Goal: Transaction & Acquisition: Purchase product/service

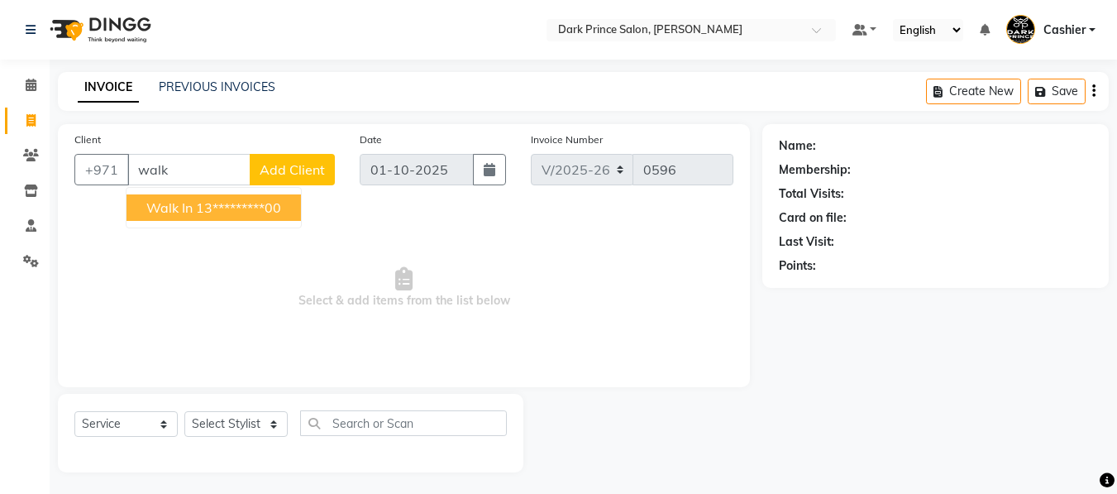
select select "8540"
select select "service"
click at [180, 209] on span "Walk In" at bounding box center [169, 207] width 46 height 17
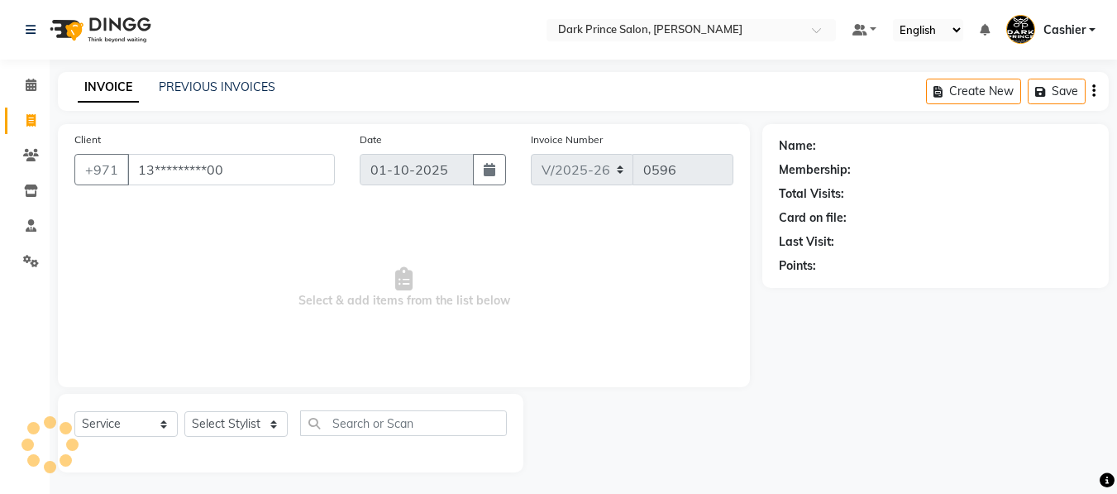
type input "13*********00"
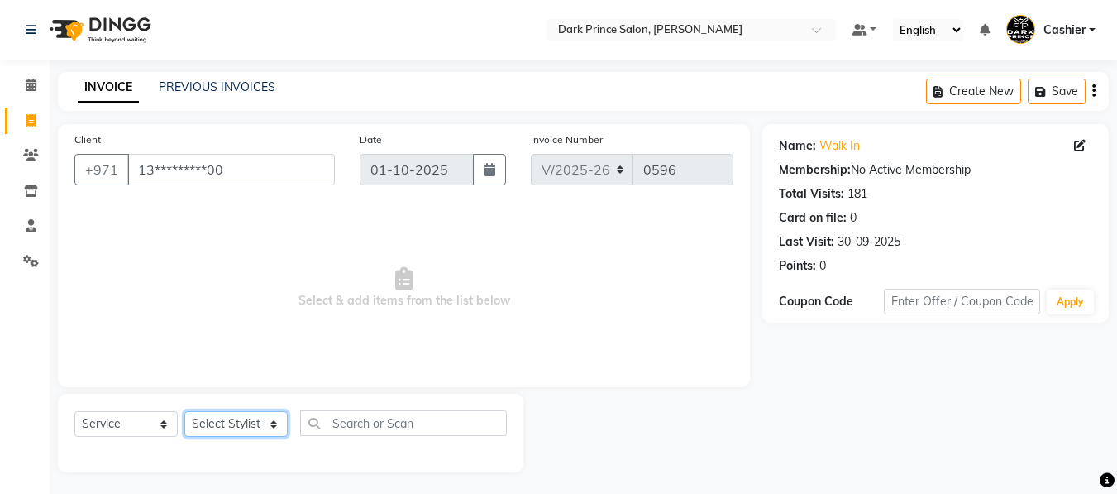
click at [266, 417] on select "Select Stylist [PERSON_NAME] [PERSON_NAME]" at bounding box center [235, 424] width 103 height 26
select select "84431"
click at [184, 411] on select "Select Stylist [PERSON_NAME] [PERSON_NAME]" at bounding box center [235, 424] width 103 height 26
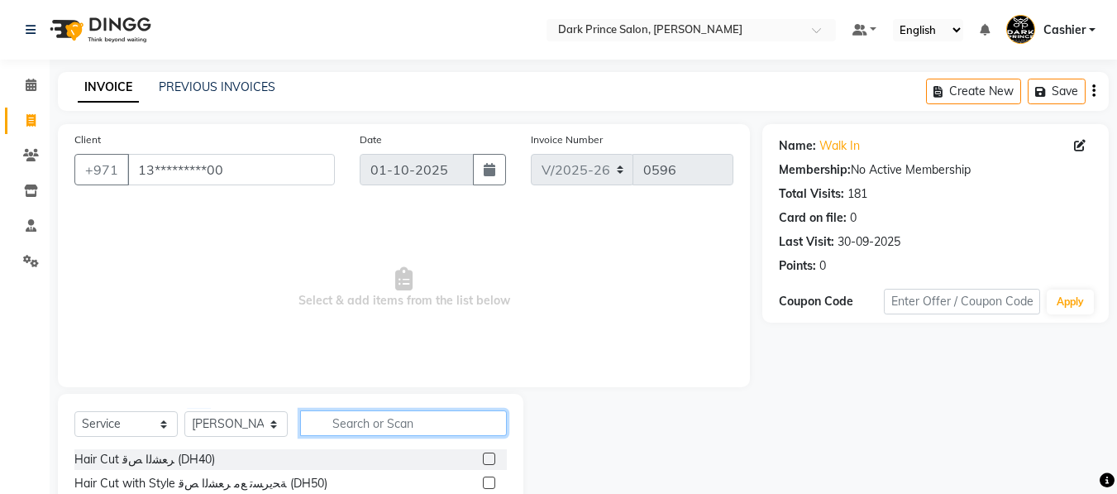
click at [404, 420] on input "text" at bounding box center [403, 423] width 207 height 26
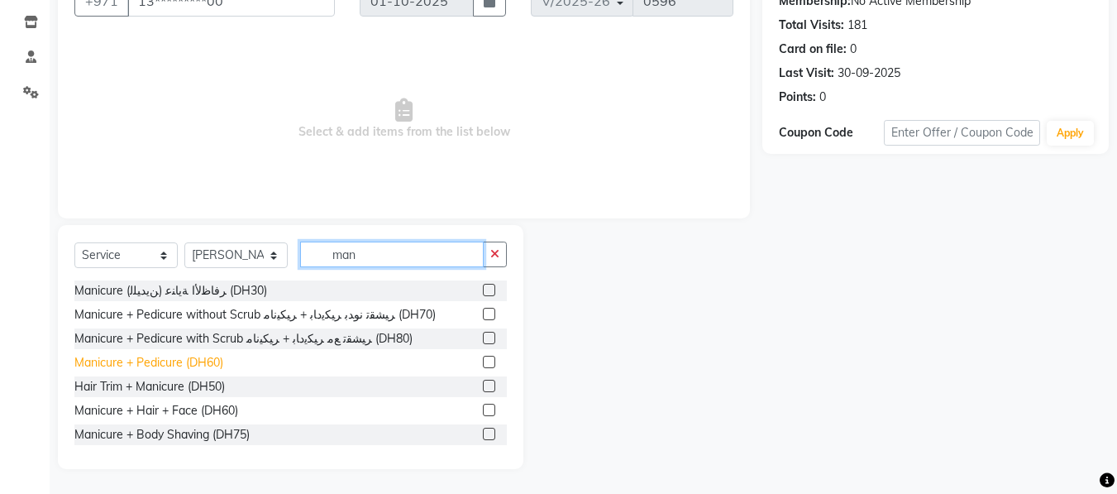
type input "man"
click at [175, 362] on div "Manicure + Pedicure (DH60)" at bounding box center [148, 362] width 149 height 17
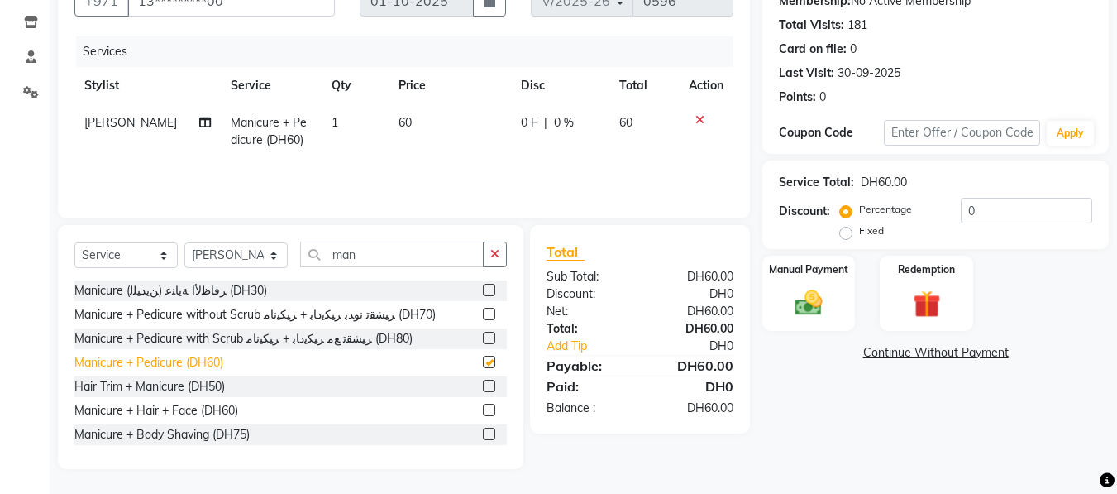
checkbox input "false"
click at [413, 127] on td "60" at bounding box center [450, 131] width 122 height 55
select select "84431"
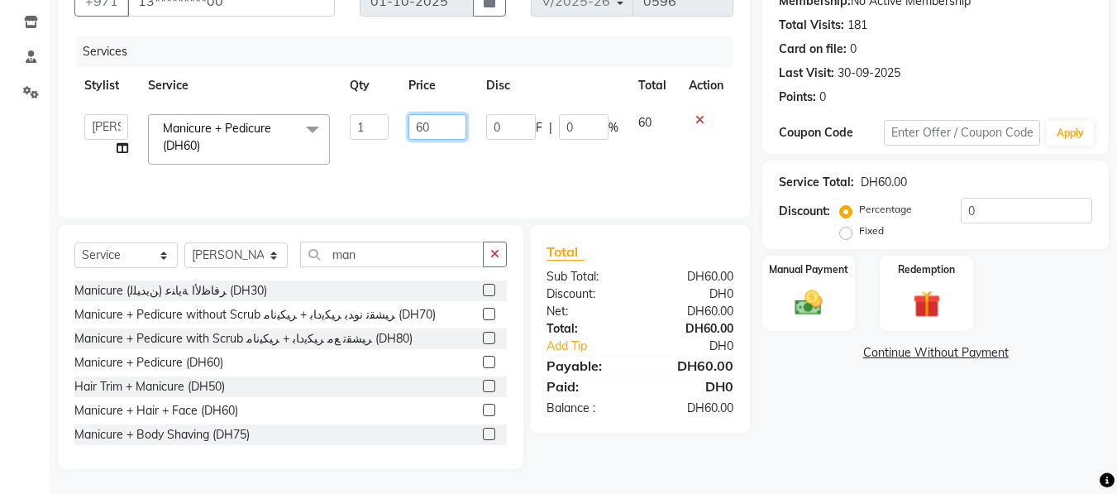
click at [440, 124] on input "60" at bounding box center [436, 127] width 57 height 26
type input "6"
type input "50"
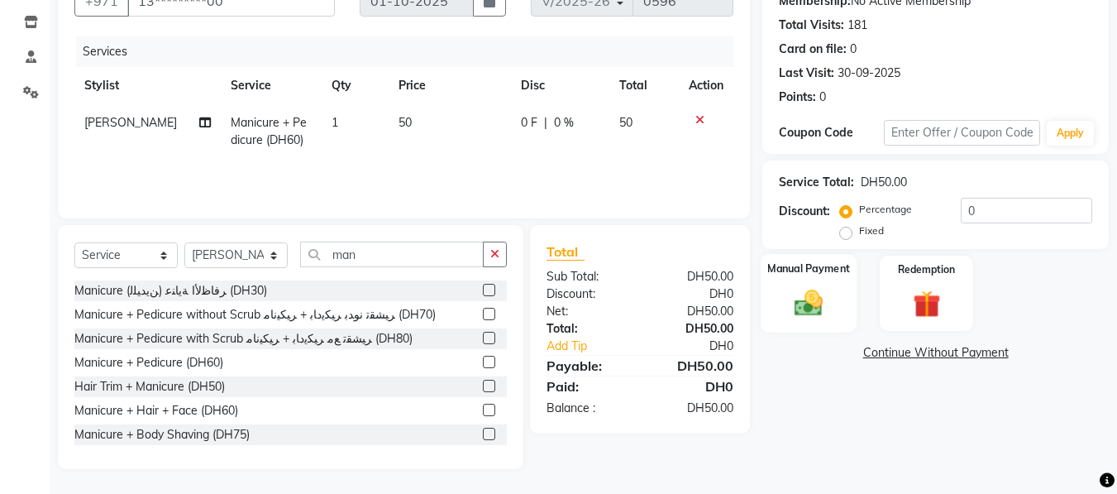
click at [793, 274] on label "Manual Payment" at bounding box center [808, 268] width 83 height 16
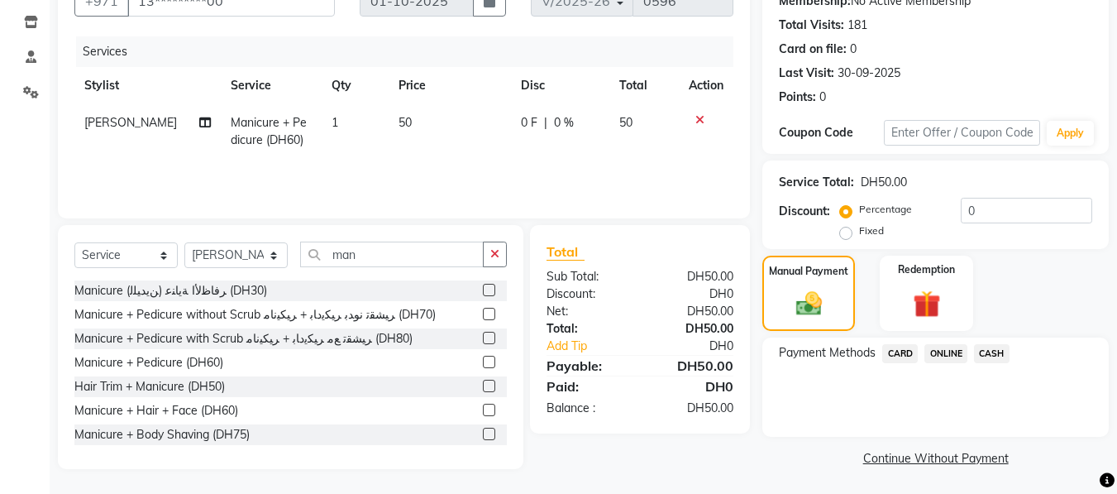
click at [899, 359] on span "CARD" at bounding box center [900, 353] width 36 height 19
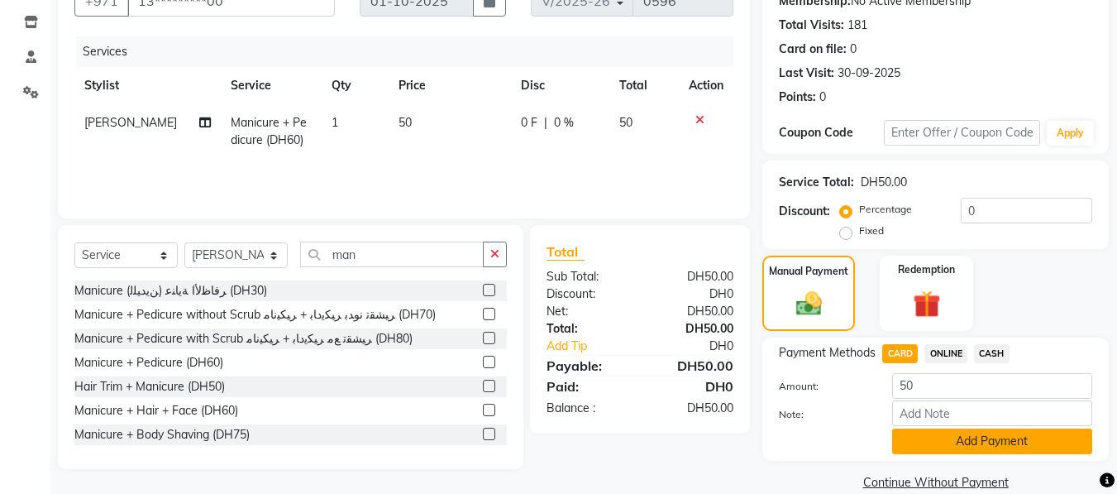
click at [994, 440] on button "Add Payment" at bounding box center [992, 441] width 200 height 26
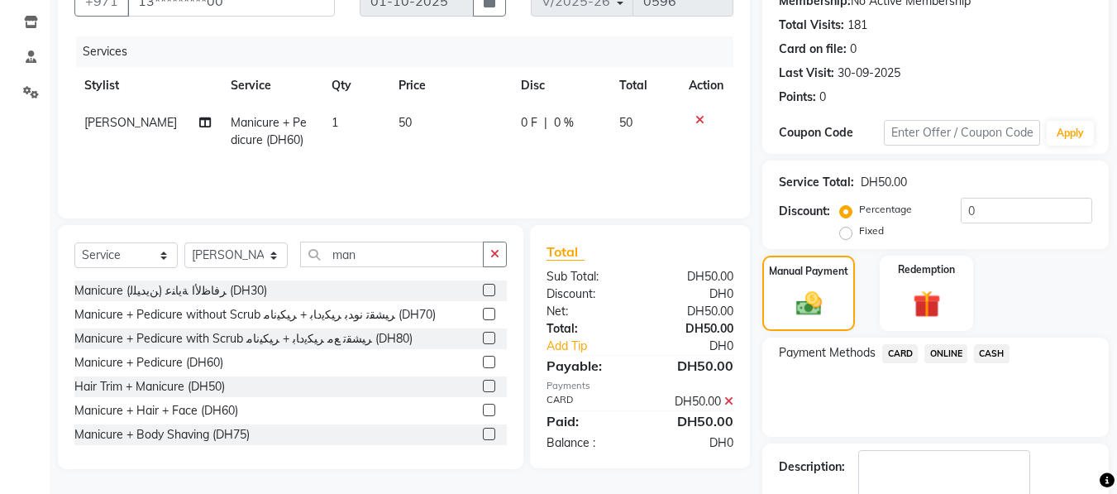
scroll to position [264, 0]
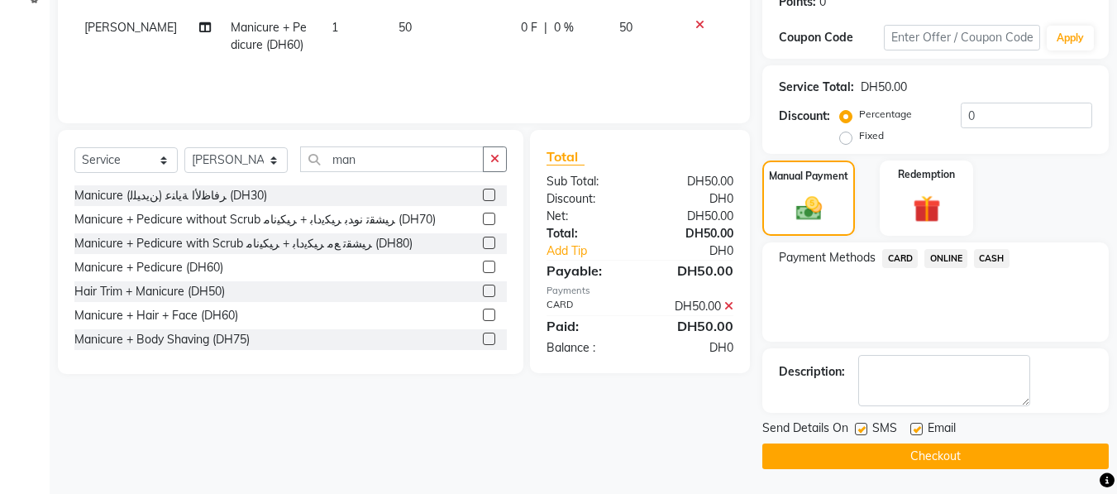
click at [960, 458] on button "Checkout" at bounding box center [935, 456] width 346 height 26
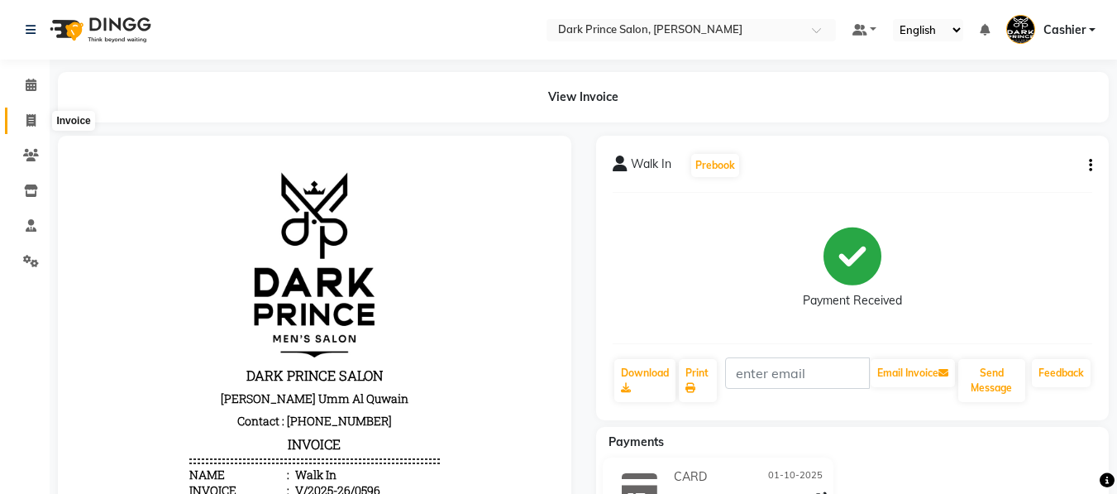
click at [39, 123] on span at bounding box center [31, 121] width 29 height 19
select select "service"
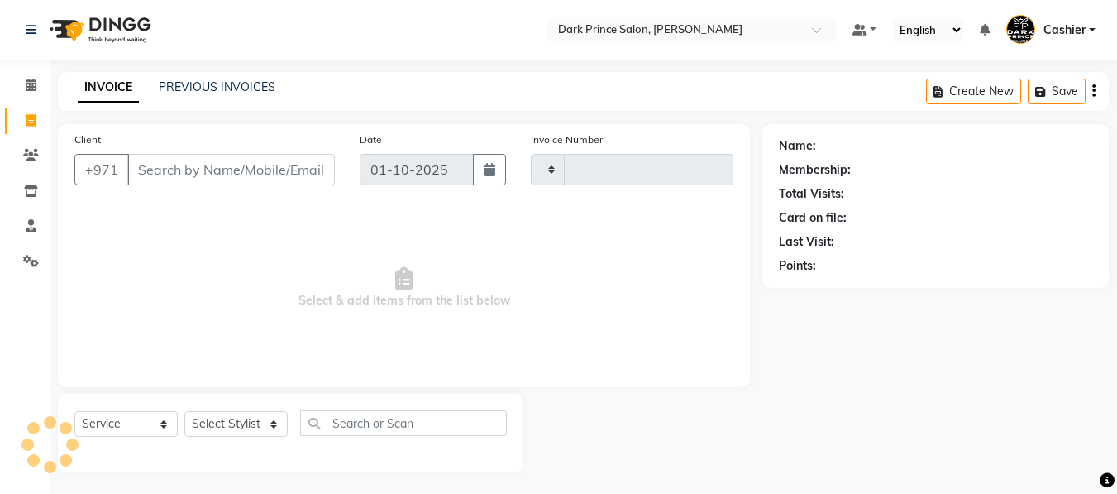
scroll to position [3, 0]
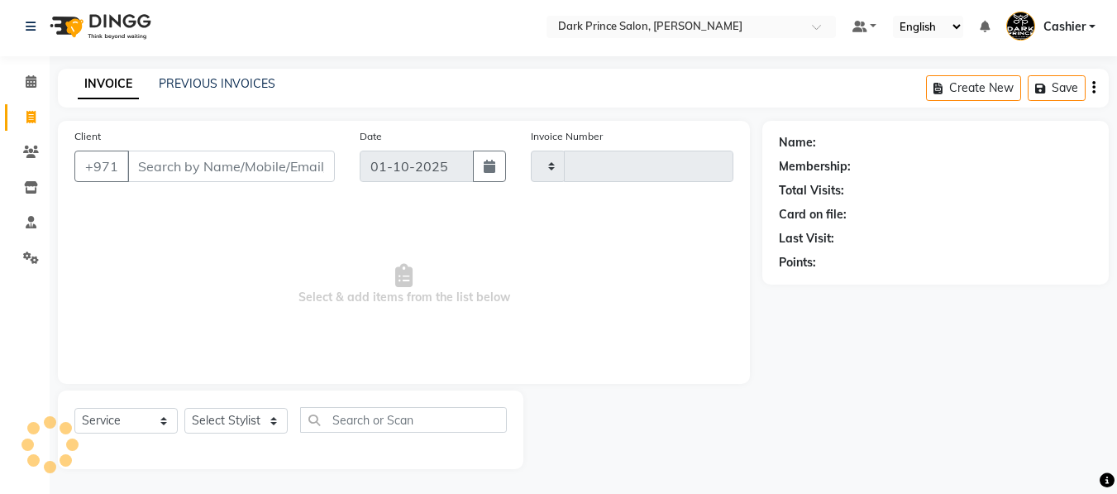
type input "0597"
select select "8540"
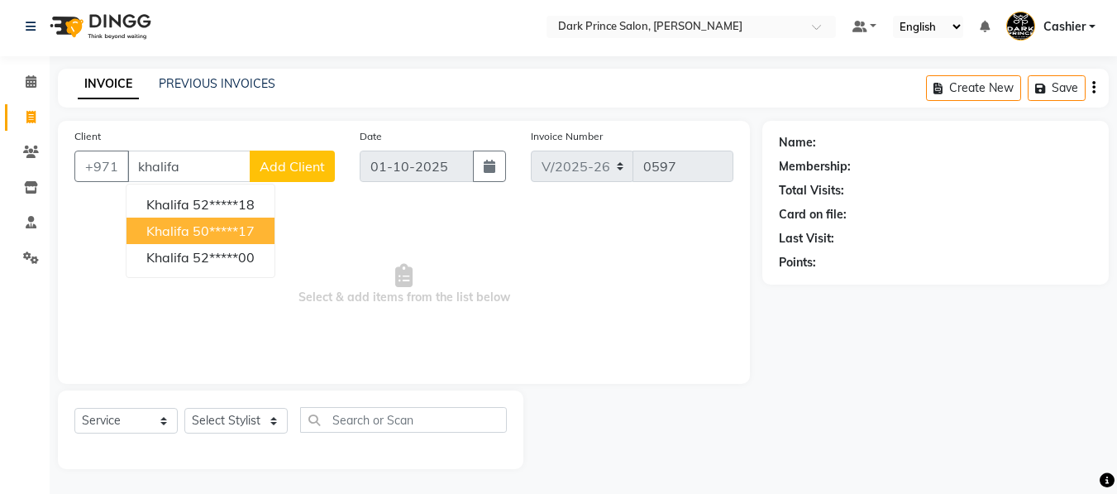
click at [191, 231] on button "khalifa 50*****17" at bounding box center [200, 230] width 148 height 26
type input "50*****17"
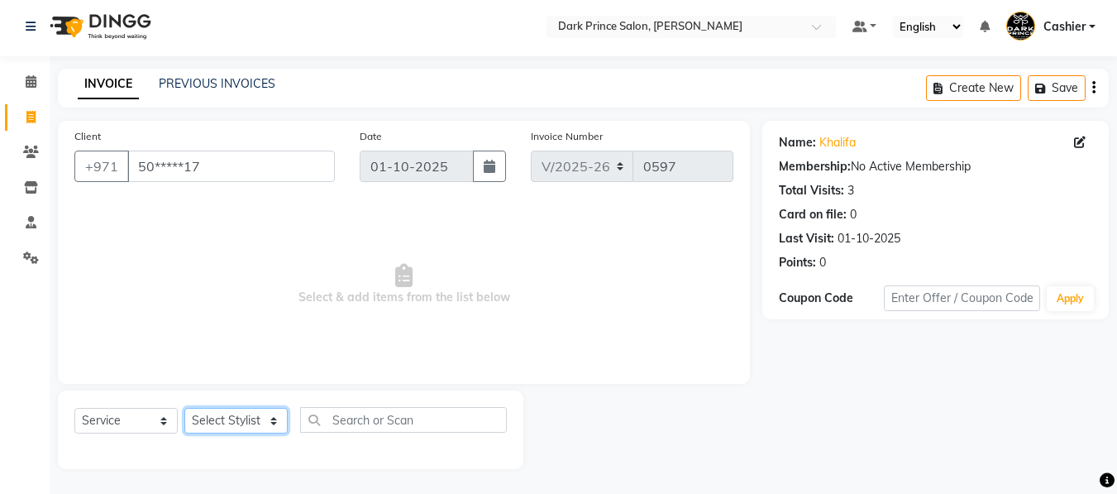
click at [268, 425] on select "Select Stylist [PERSON_NAME] [PERSON_NAME]" at bounding box center [235, 421] width 103 height 26
select select "84431"
click at [184, 408] on select "Select Stylist [PERSON_NAME] [PERSON_NAME]" at bounding box center [235, 421] width 103 height 26
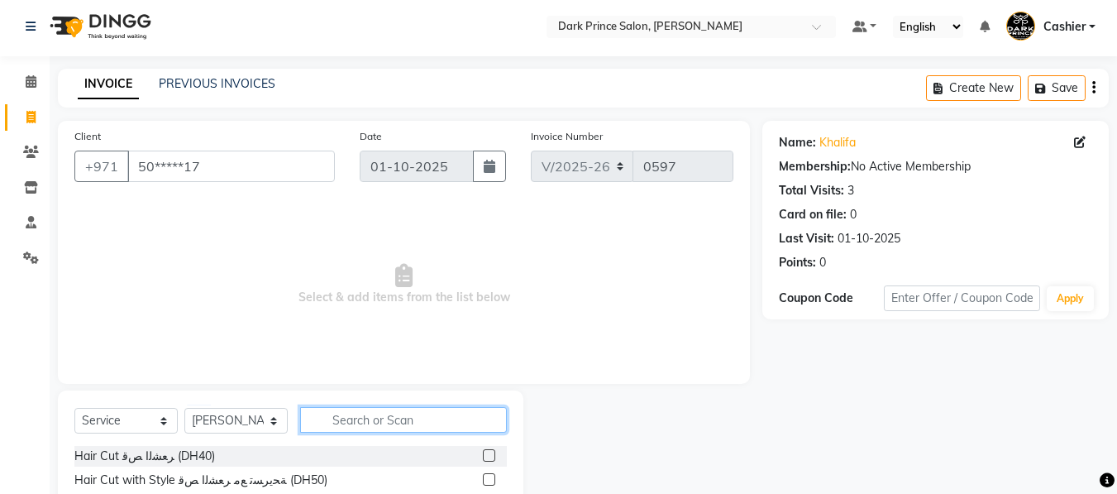
click at [333, 413] on input "text" at bounding box center [403, 420] width 207 height 26
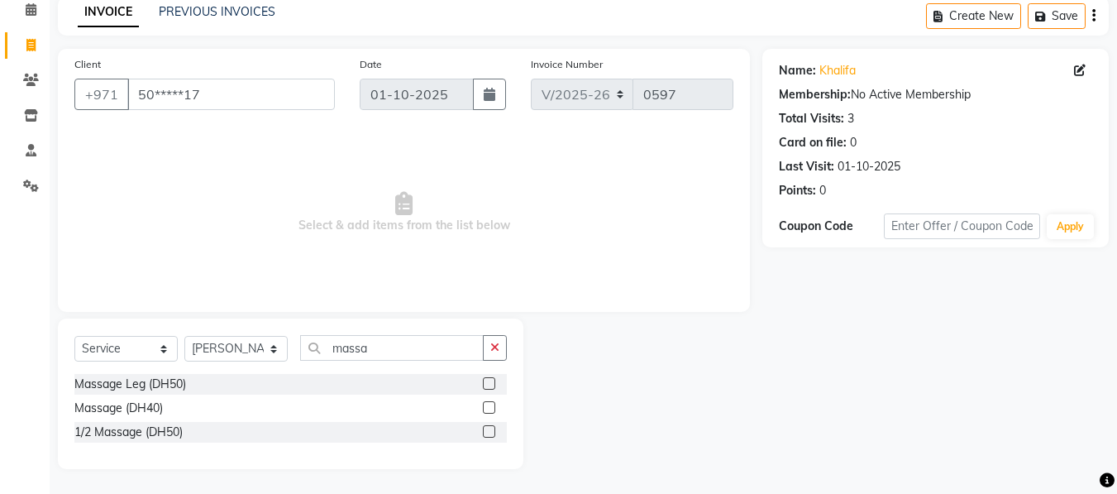
click at [198, 438] on div "1/2 Massage (DH50)" at bounding box center [290, 432] width 432 height 21
click at [454, 348] on input "massa" at bounding box center [392, 348] width 184 height 26
type input "m"
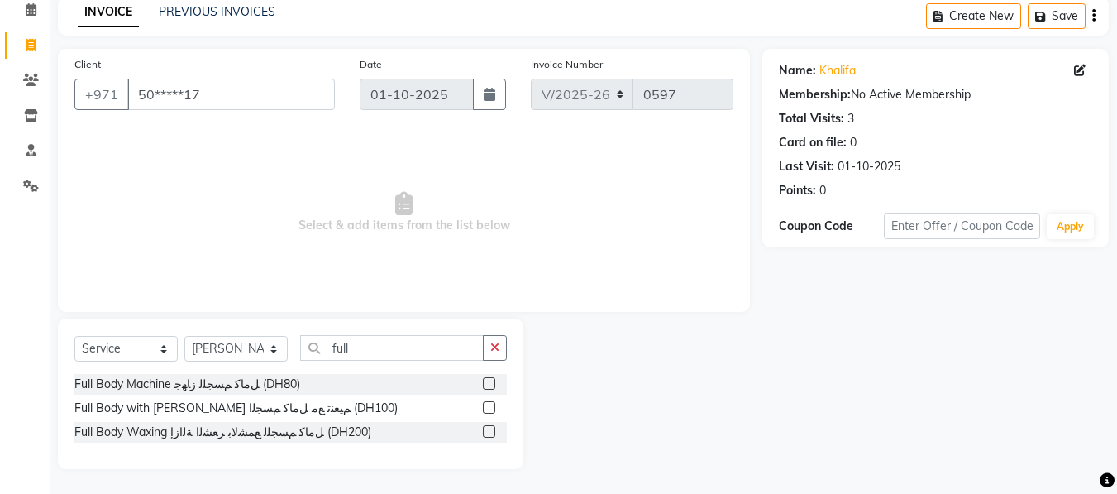
click at [371, 391] on div "Full Body Machine ﻞﻣﺎﻛ ﻢﺴﺠﻠﻟ زﺎﻬﺟ (DH80)" at bounding box center [290, 384] width 432 height 21
click at [396, 339] on input "full" at bounding box center [392, 348] width 184 height 26
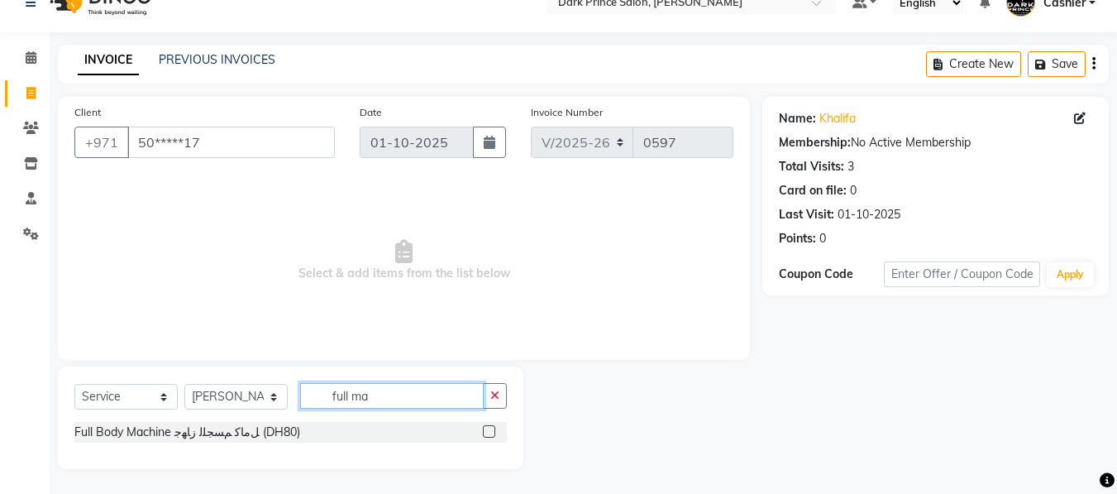
scroll to position [27, 0]
type input "f"
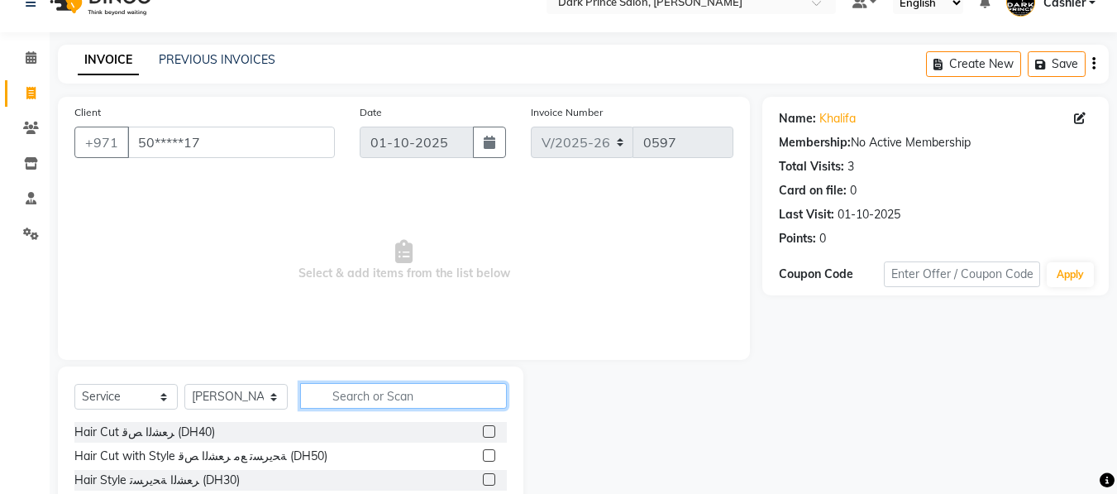
scroll to position [75, 0]
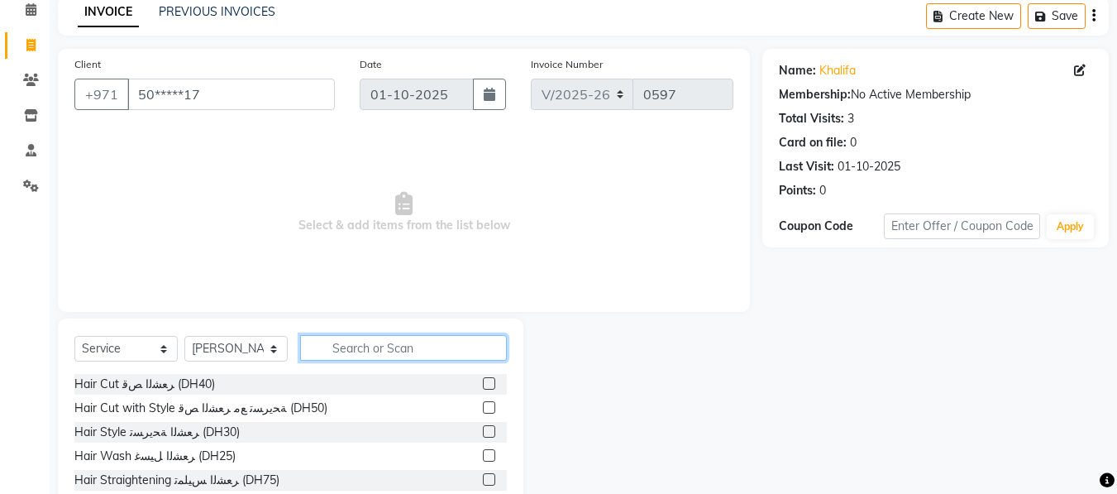
type input "f"
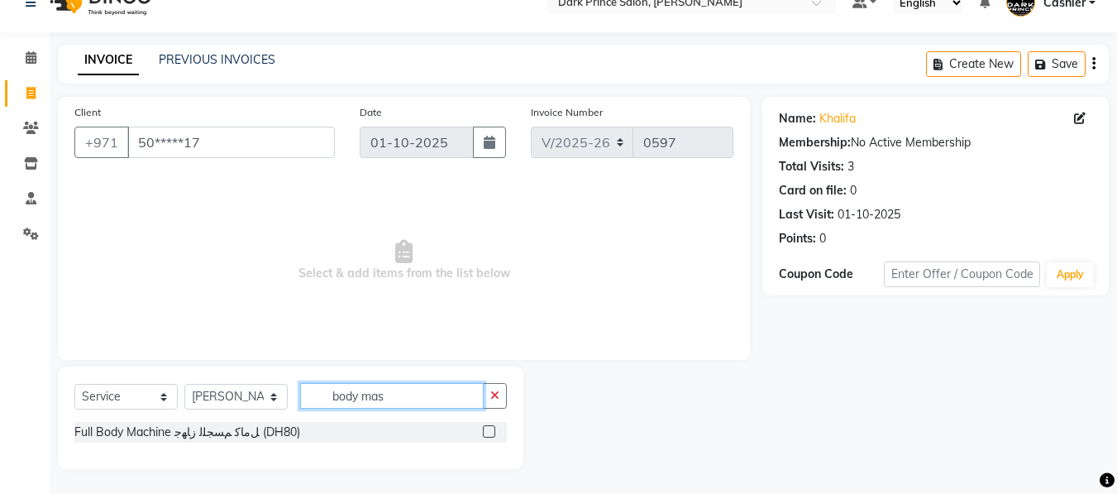
scroll to position [3, 0]
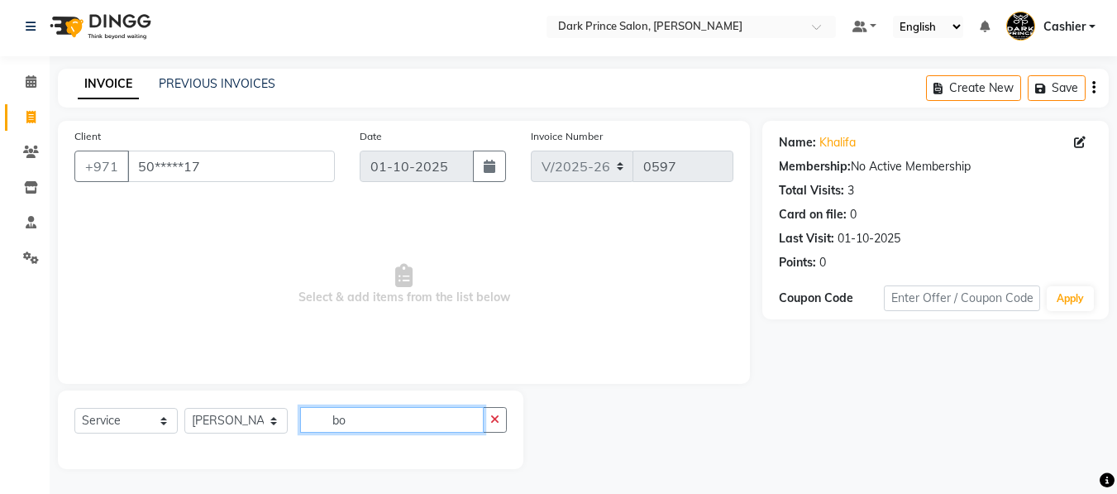
type input "b"
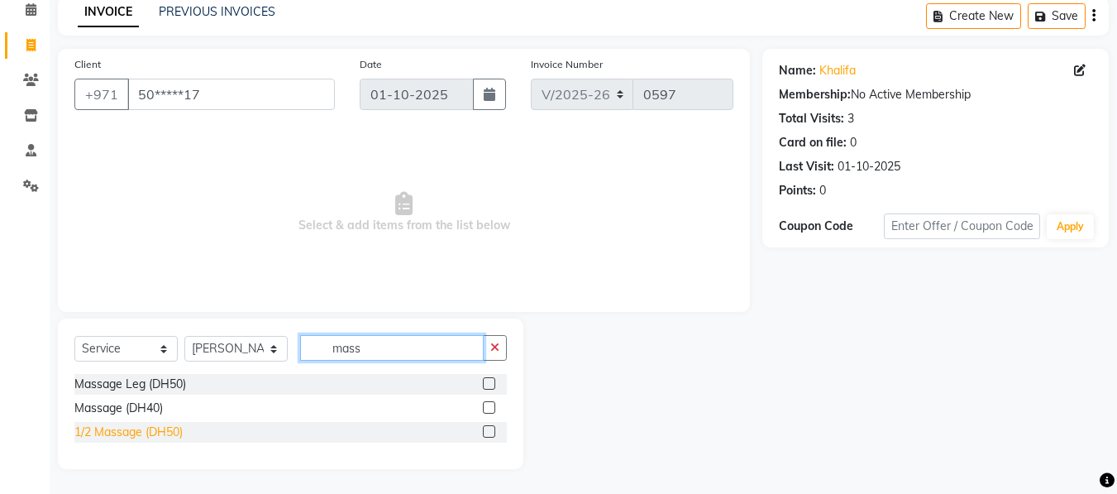
type input "mass"
click at [154, 433] on div "1/2 Massage (DH50)" at bounding box center [128, 431] width 108 height 17
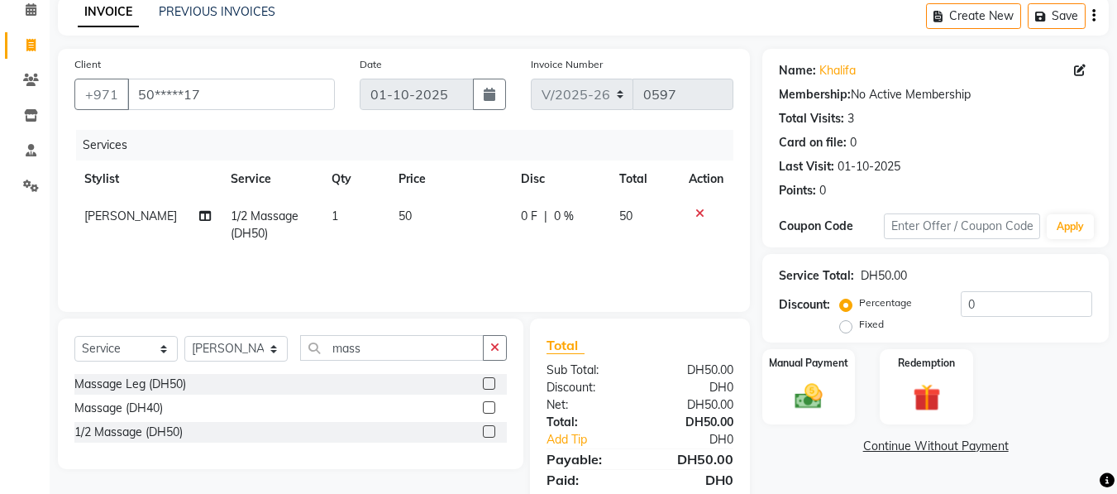
click at [488, 433] on label at bounding box center [489, 431] width 12 height 12
click at [488, 433] on input "checkbox" at bounding box center [488, 432] width 11 height 11
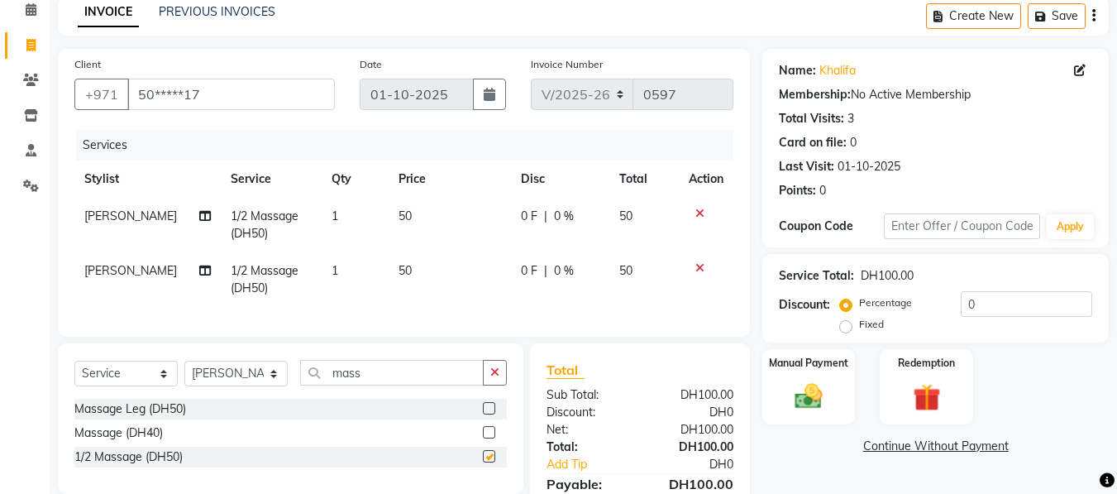
checkbox input "false"
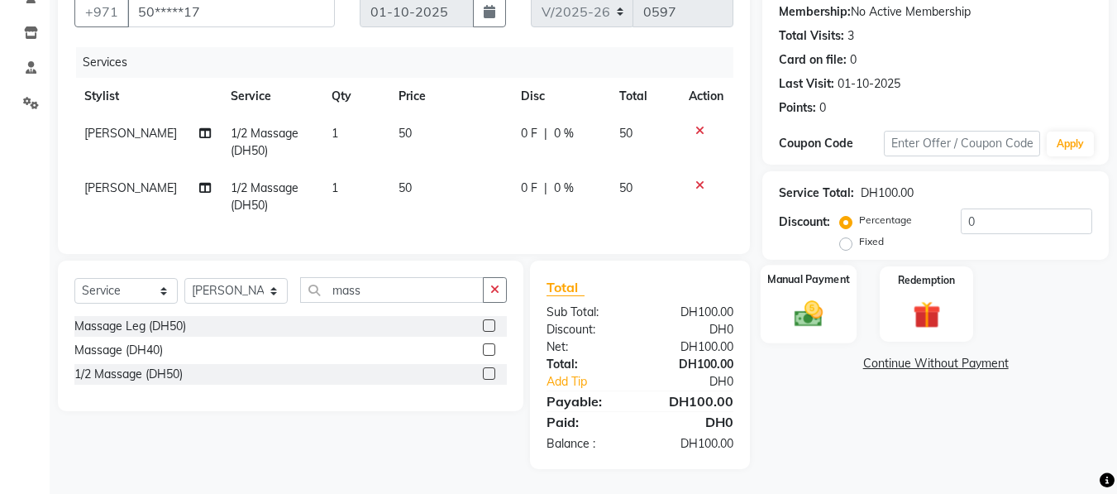
click at [800, 277] on div "Manual Payment" at bounding box center [809, 304] width 97 height 79
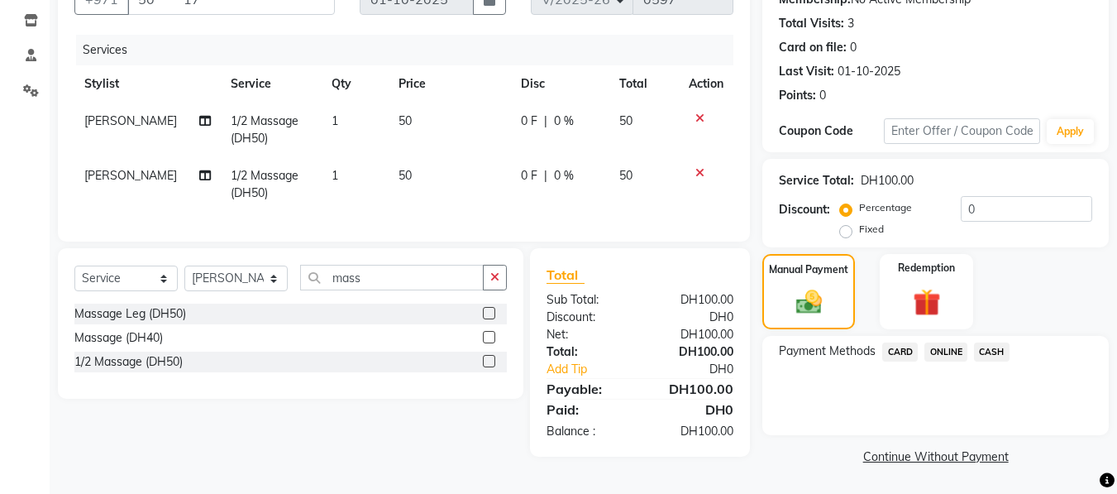
click at [901, 351] on span "CARD" at bounding box center [900, 351] width 36 height 19
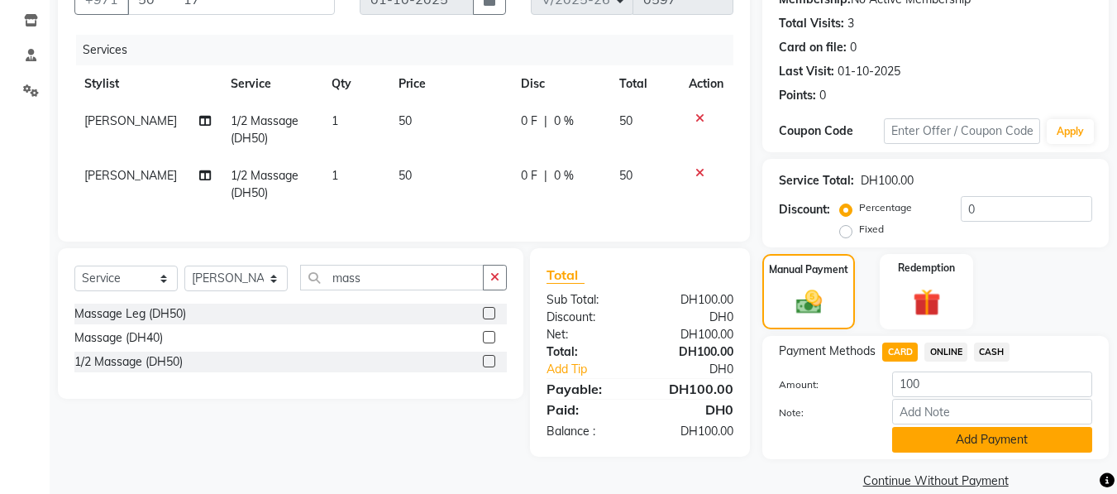
click at [971, 439] on button "Add Payment" at bounding box center [992, 440] width 200 height 26
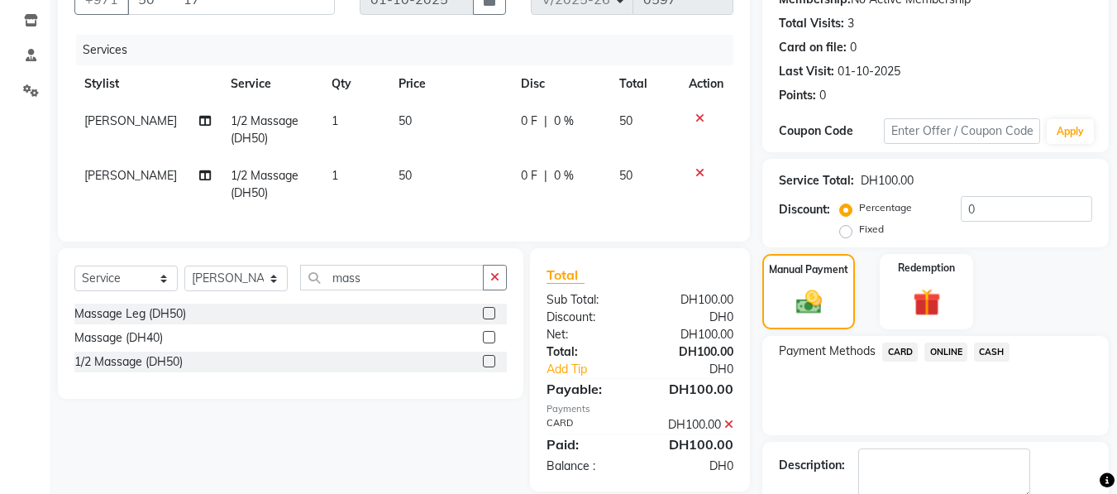
scroll to position [264, 0]
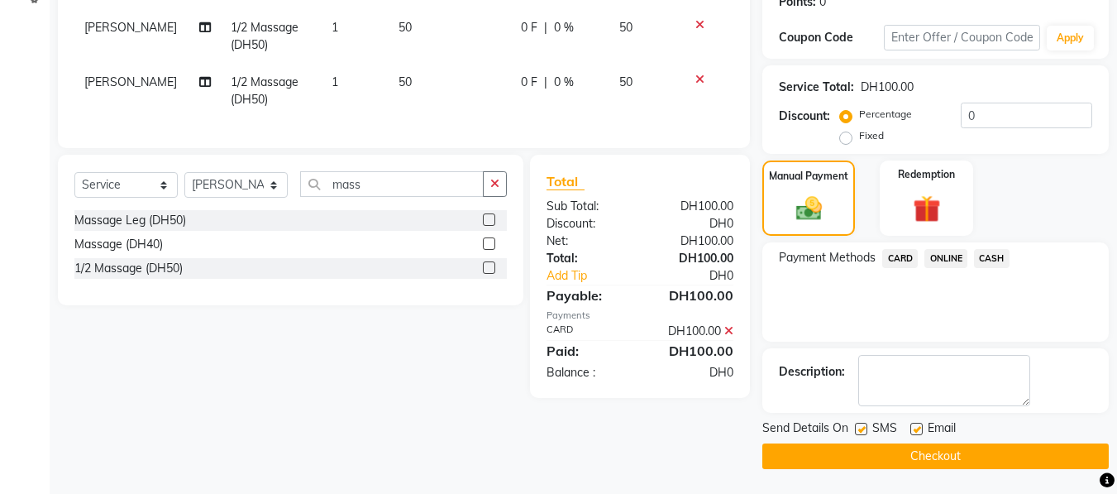
click at [991, 460] on button "Checkout" at bounding box center [935, 456] width 346 height 26
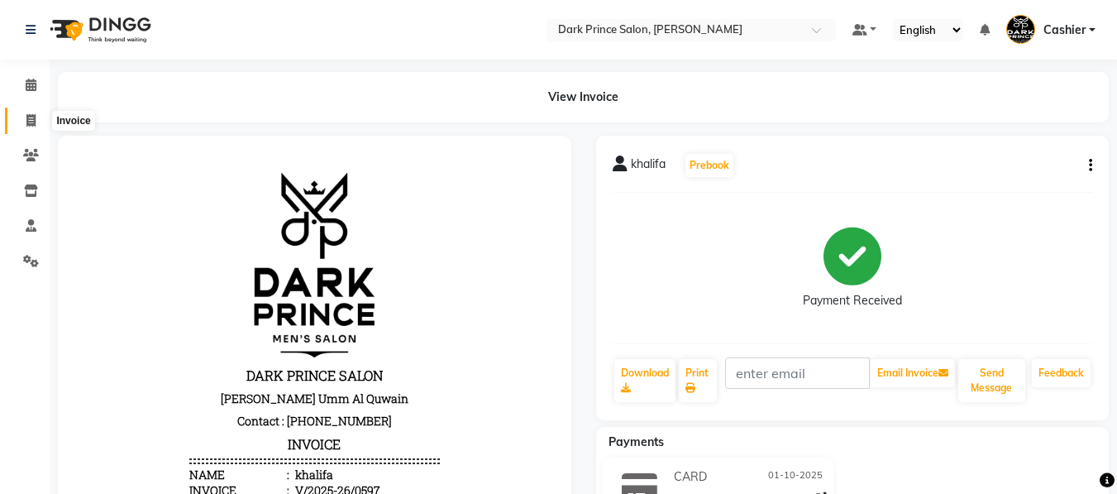
click at [35, 117] on icon at bounding box center [30, 120] width 9 height 12
select select "service"
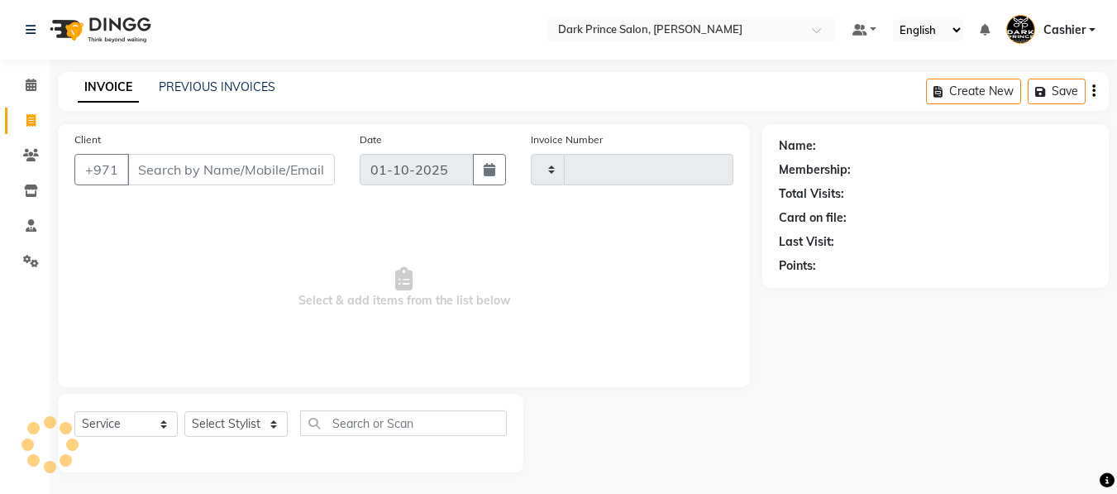
scroll to position [3, 0]
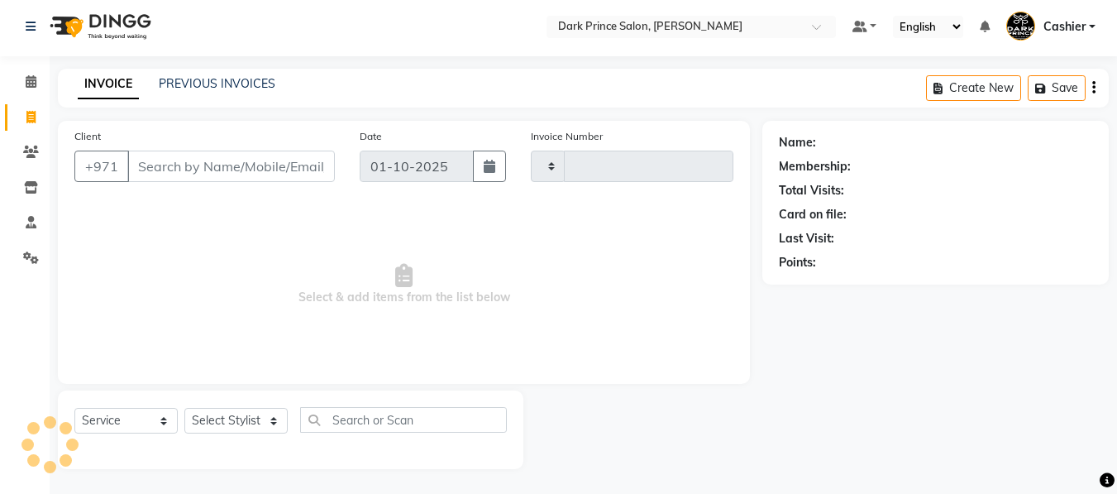
type input "0598"
select select "8540"
click at [153, 159] on input "Client" at bounding box center [230, 165] width 207 height 31
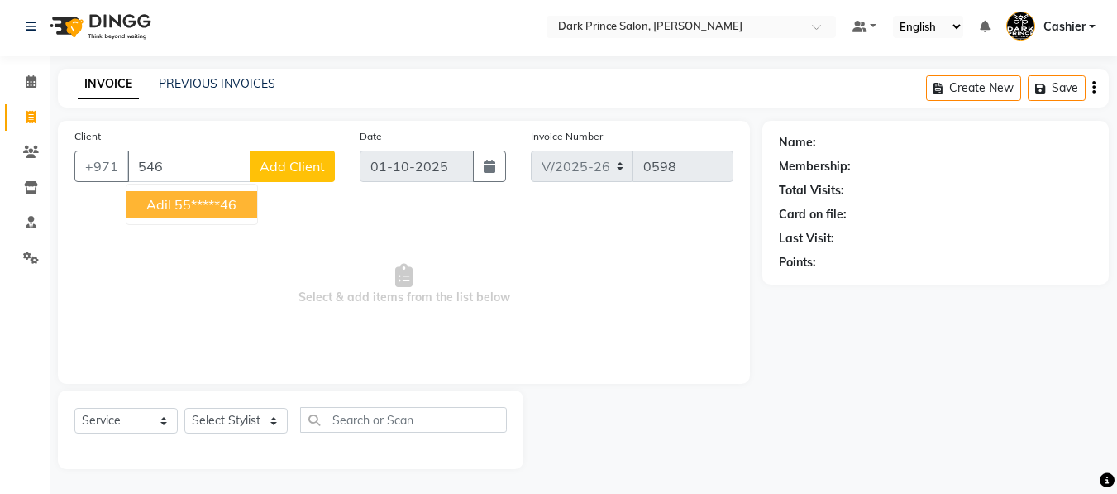
click at [184, 201] on ngb-highlight "55*****46" at bounding box center [205, 204] width 62 height 17
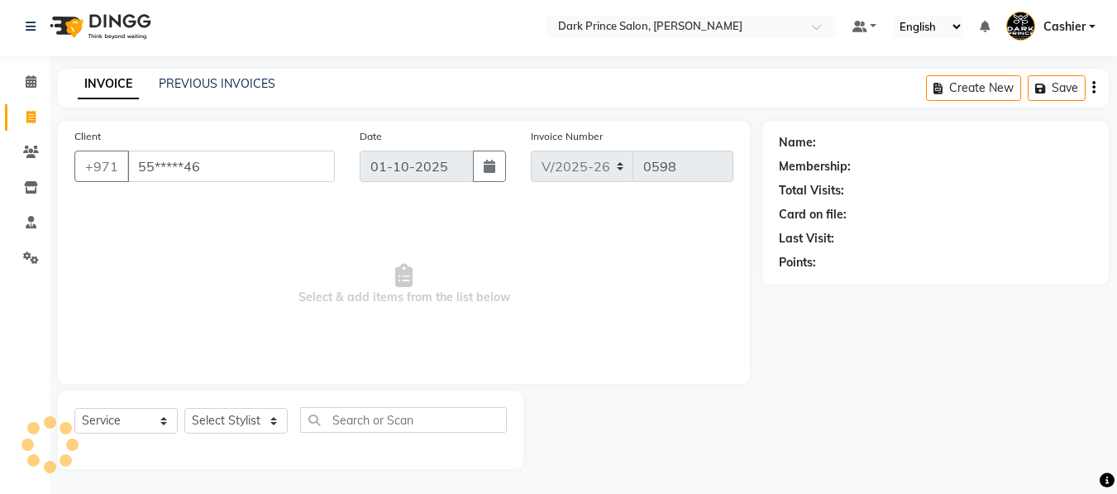
type input "55*****46"
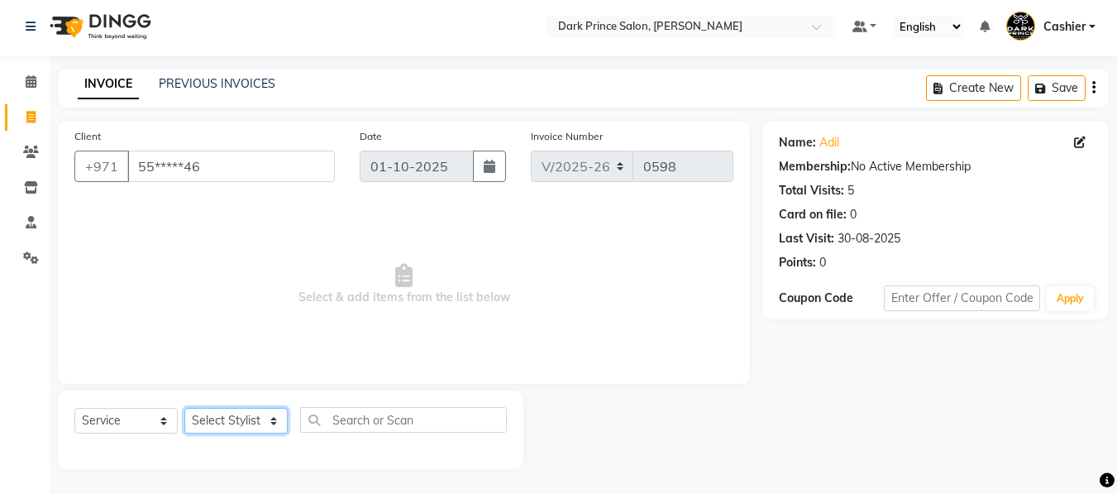
click at [269, 420] on select "Select Stylist [PERSON_NAME] [PERSON_NAME]" at bounding box center [235, 421] width 103 height 26
select select "84431"
click at [184, 408] on select "Select Stylist [PERSON_NAME] [PERSON_NAME]" at bounding box center [235, 421] width 103 height 26
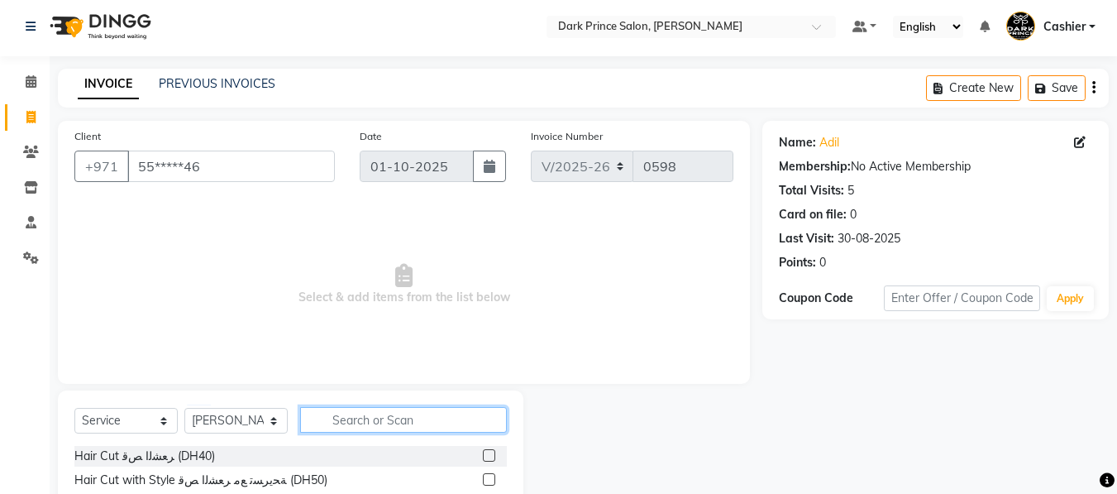
click at [393, 422] on input "text" at bounding box center [403, 420] width 207 height 26
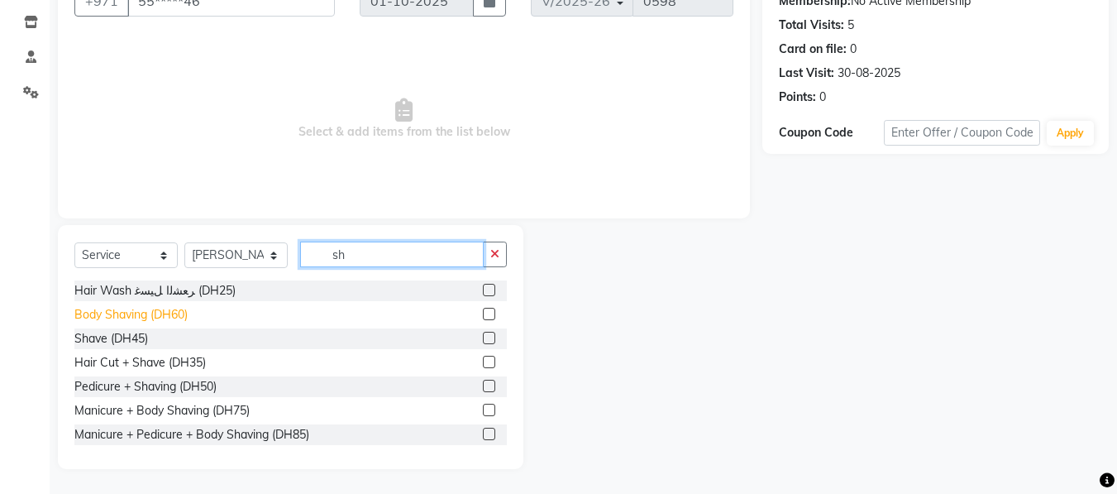
type input "sh"
click at [185, 316] on div "Body Shaving (DH60)" at bounding box center [130, 314] width 113 height 17
checkbox input "false"
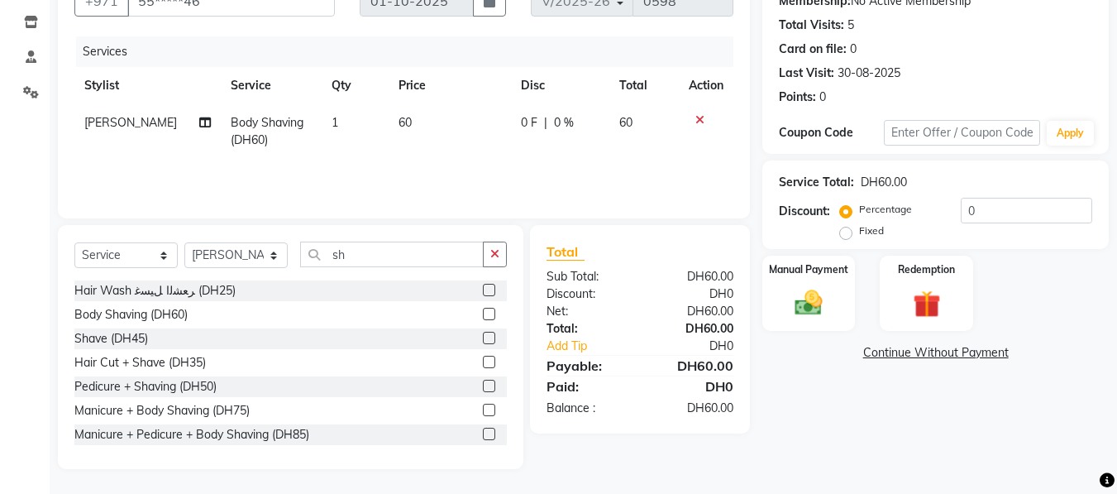
click at [402, 127] on span "60" at bounding box center [404, 122] width 13 height 15
select select "84431"
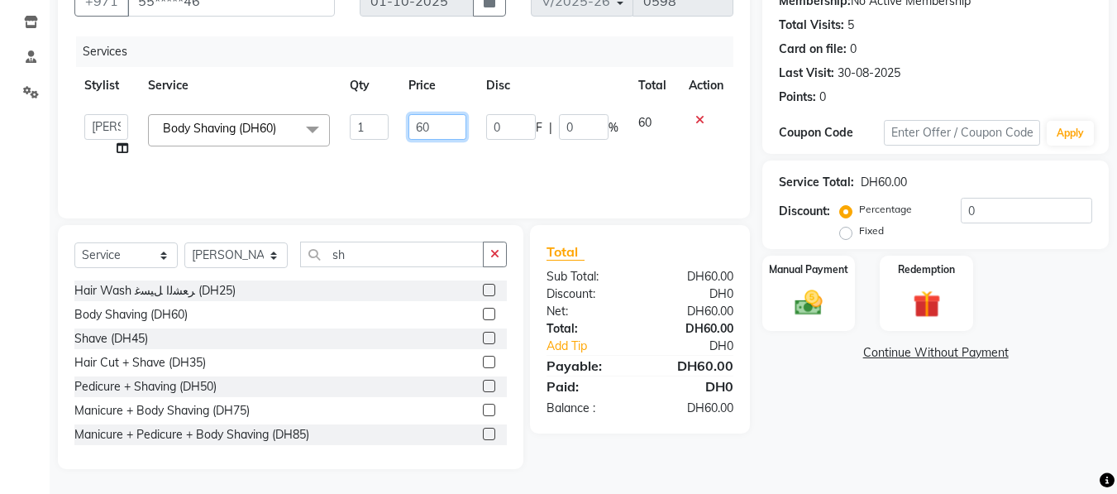
click at [440, 126] on input "60" at bounding box center [436, 127] width 57 height 26
type input "6"
type input "50"
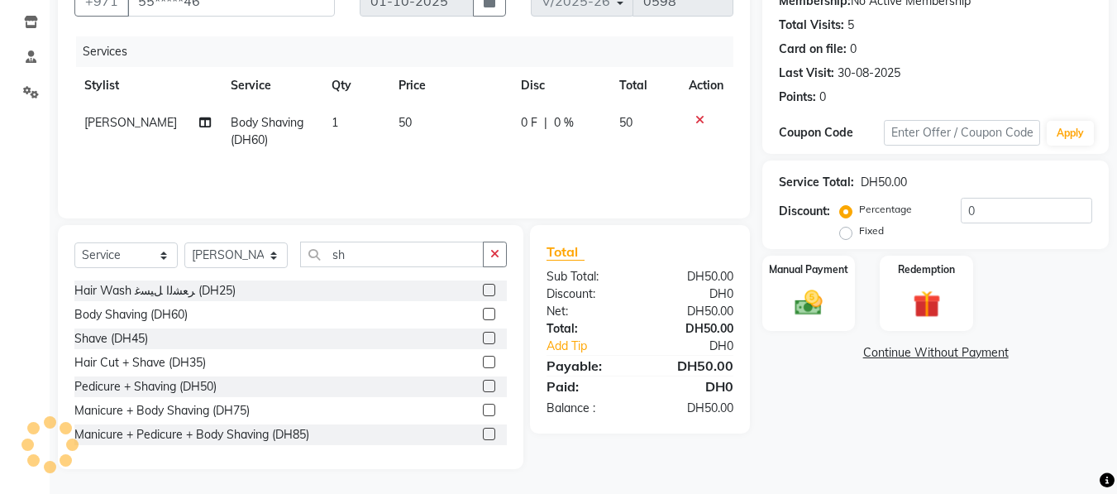
click at [255, 339] on div "Shave (DH45)" at bounding box center [290, 338] width 432 height 21
click at [483, 337] on label at bounding box center [489, 337] width 12 height 12
click at [483, 337] on input "checkbox" at bounding box center [488, 338] width 11 height 11
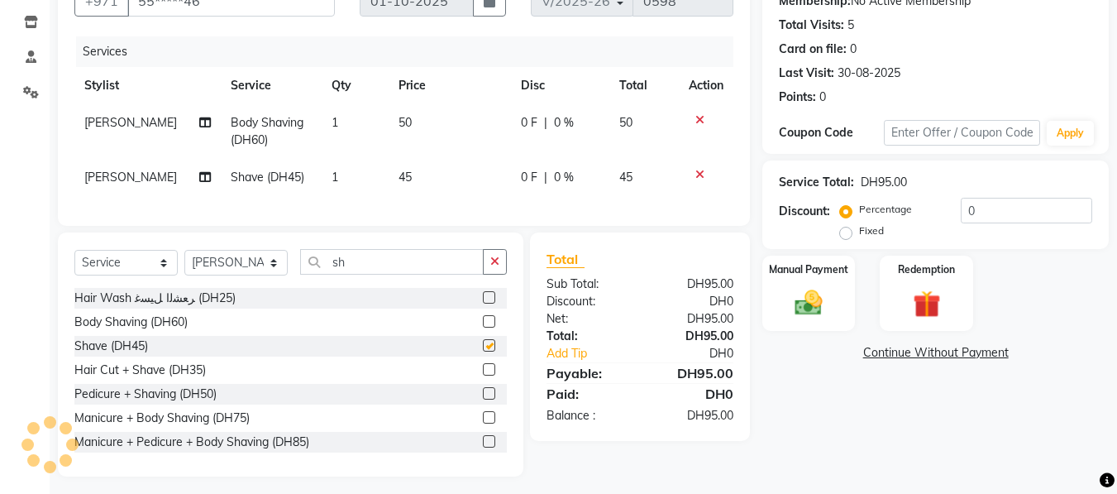
checkbox input "false"
click at [695, 117] on icon at bounding box center [699, 120] width 9 height 12
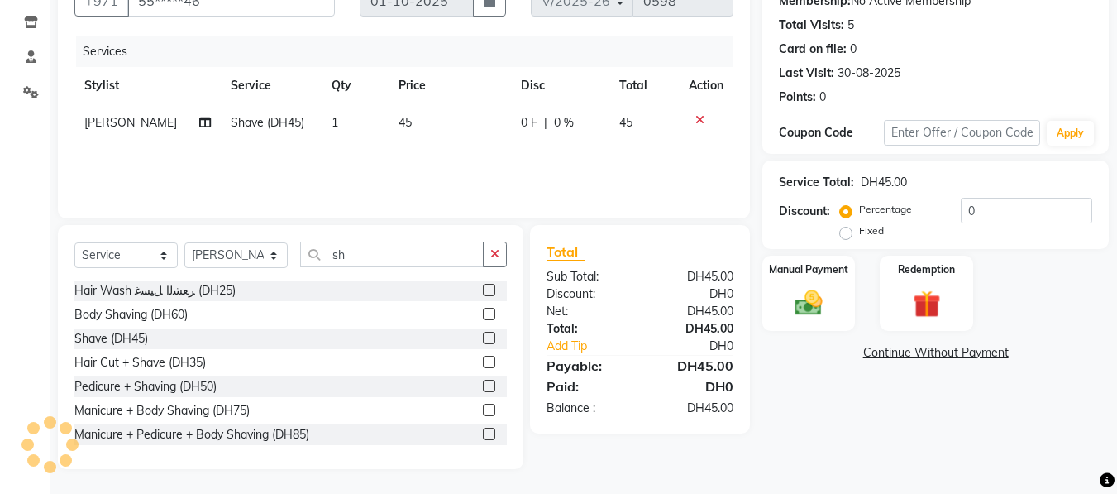
click at [413, 121] on td "45" at bounding box center [450, 122] width 122 height 37
select select "84431"
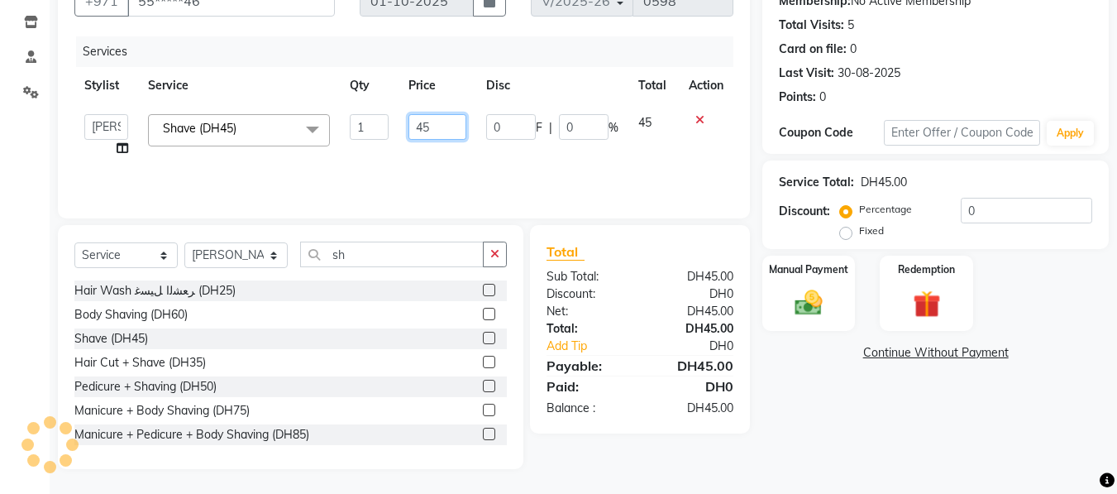
click at [435, 125] on input "45" at bounding box center [436, 127] width 57 height 26
type input "4"
type input "50"
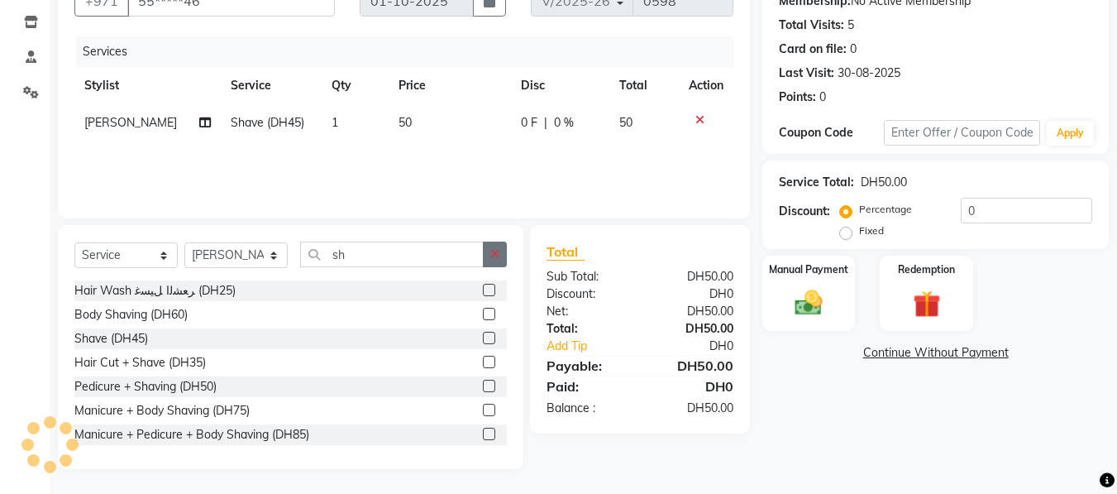
click at [489, 253] on button "button" at bounding box center [495, 254] width 24 height 26
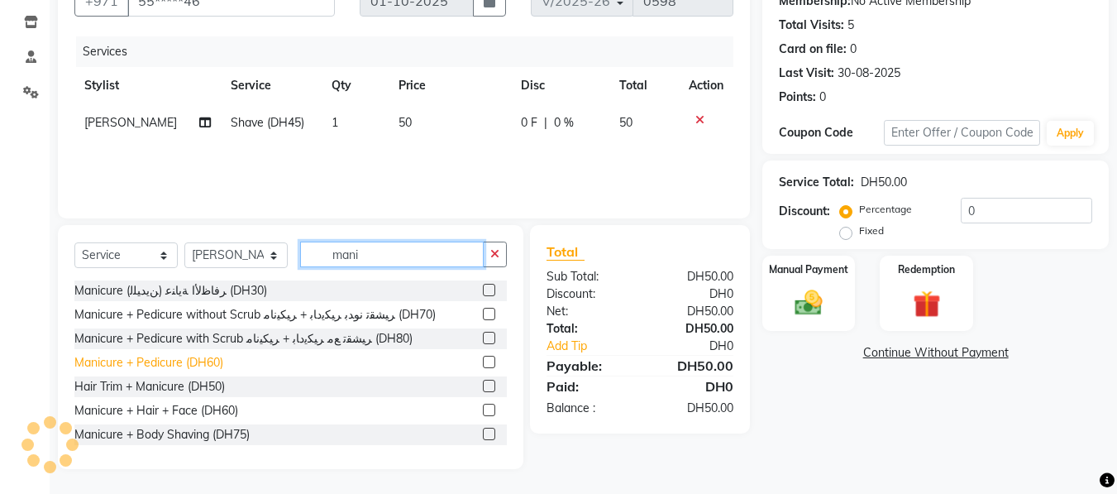
type input "mani"
click at [220, 360] on div "Manicure + Pedicure (DH60)" at bounding box center [148, 362] width 149 height 17
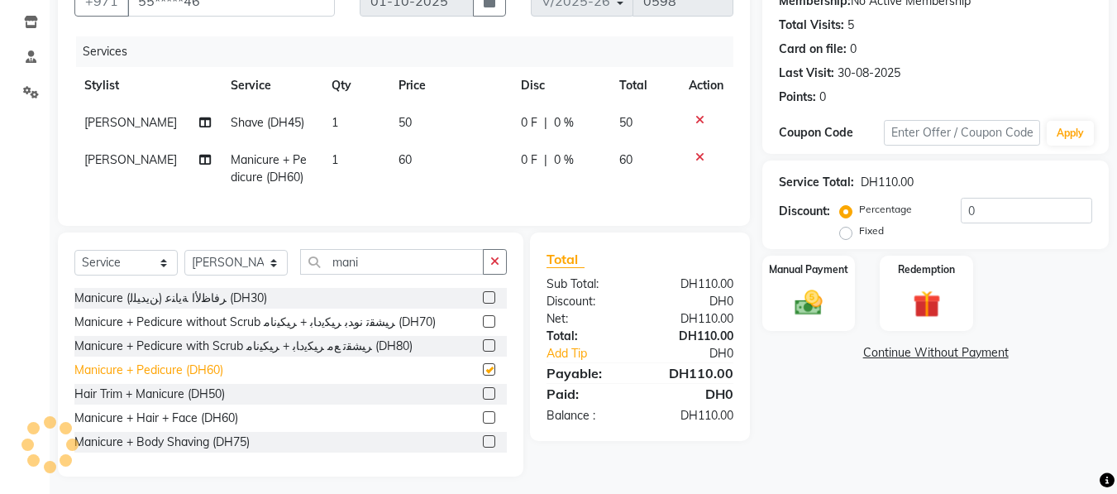
checkbox input "false"
click at [409, 160] on td "60" at bounding box center [450, 168] width 122 height 55
select select "84431"
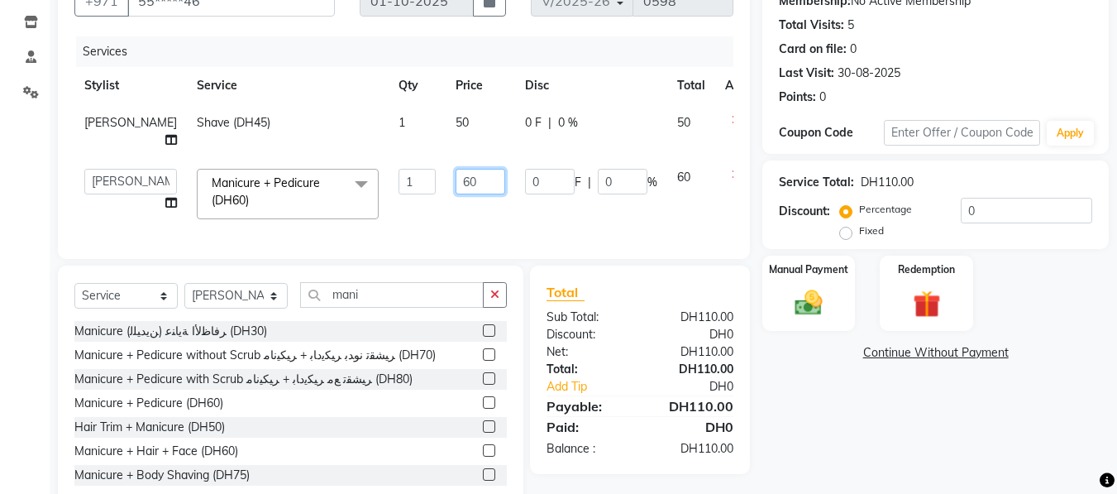
click at [458, 183] on input "60" at bounding box center [480, 182] width 50 height 26
type input "6"
type input "50"
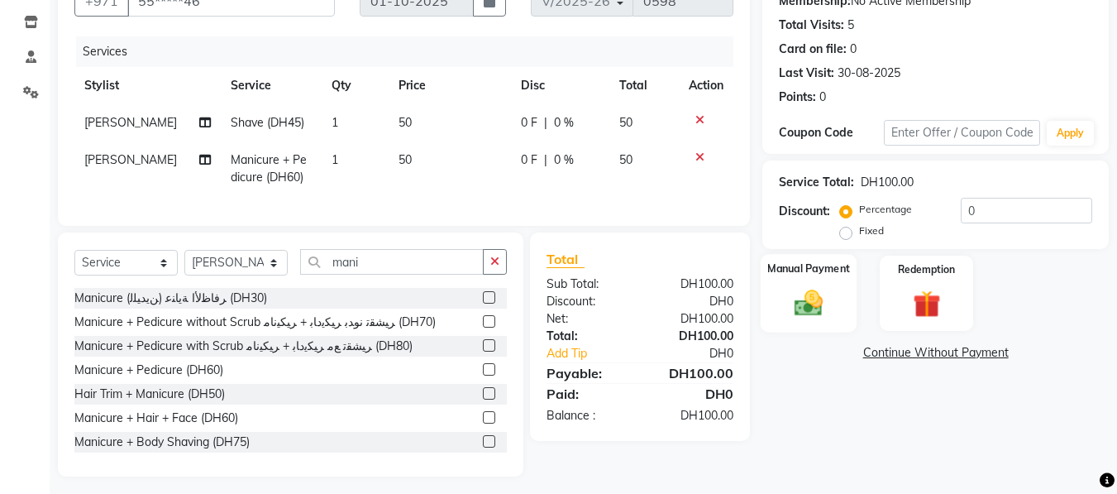
click at [809, 284] on div "Manual Payment" at bounding box center [809, 293] width 97 height 79
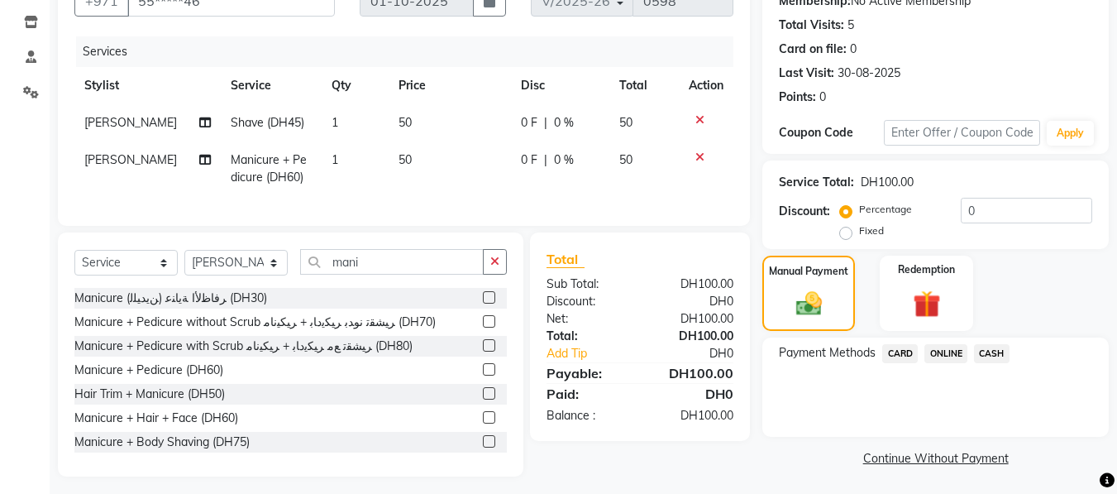
click at [896, 351] on span "CARD" at bounding box center [900, 353] width 36 height 19
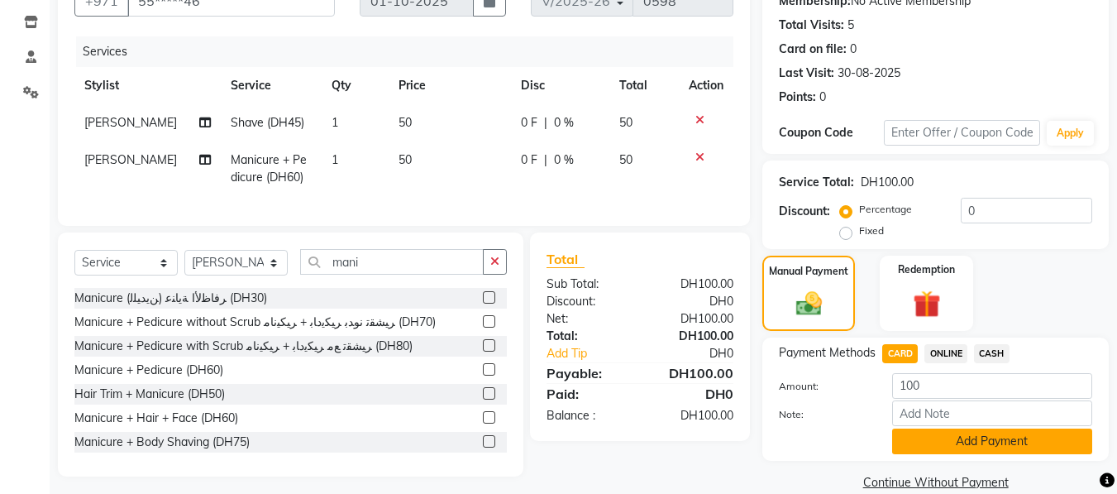
click at [991, 444] on button "Add Payment" at bounding box center [992, 441] width 200 height 26
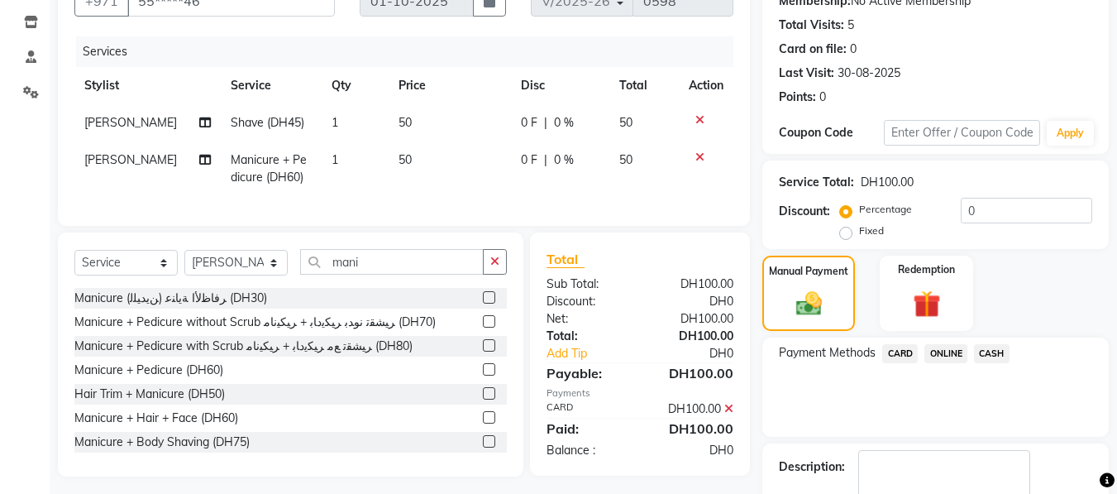
scroll to position [264, 0]
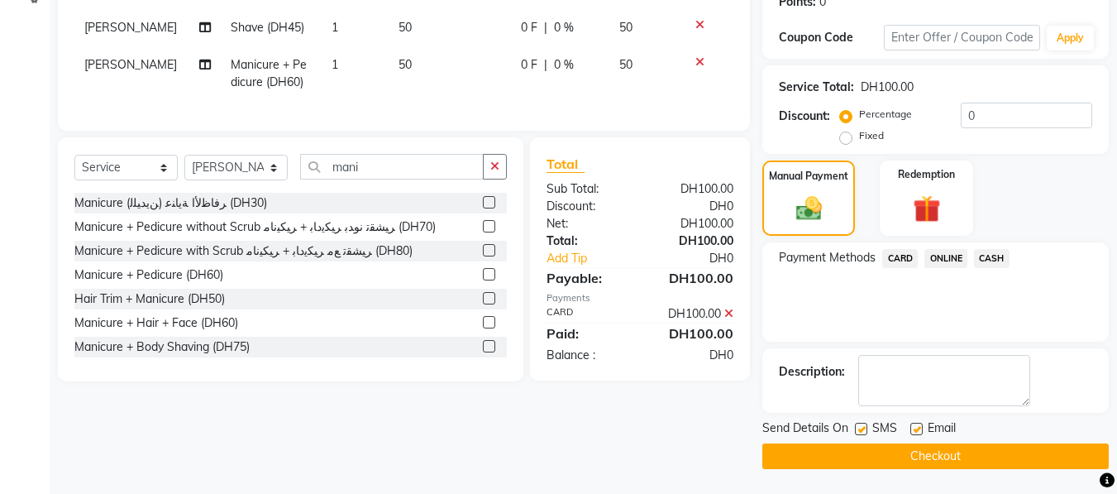
click at [1004, 452] on button "Checkout" at bounding box center [935, 456] width 346 height 26
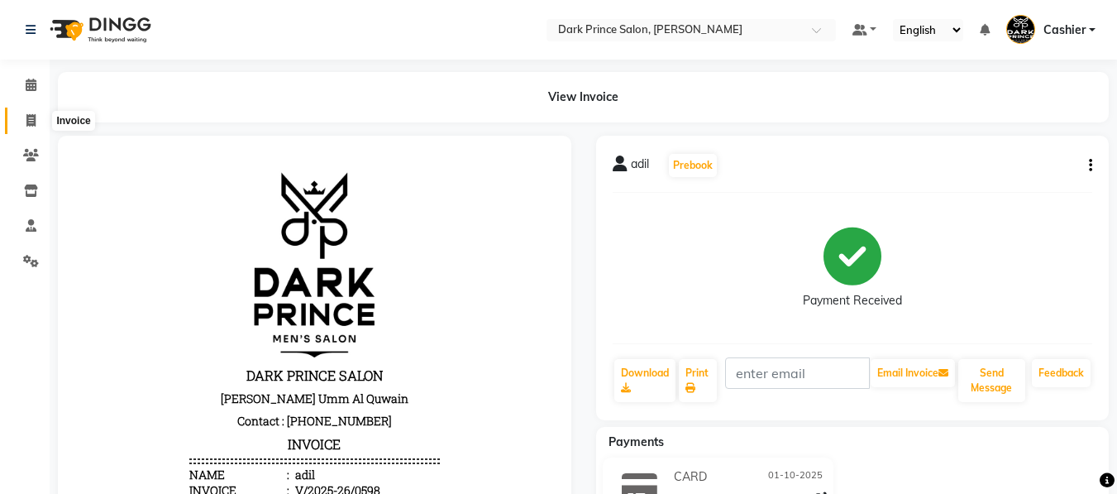
click at [34, 122] on icon at bounding box center [30, 120] width 9 height 12
select select "service"
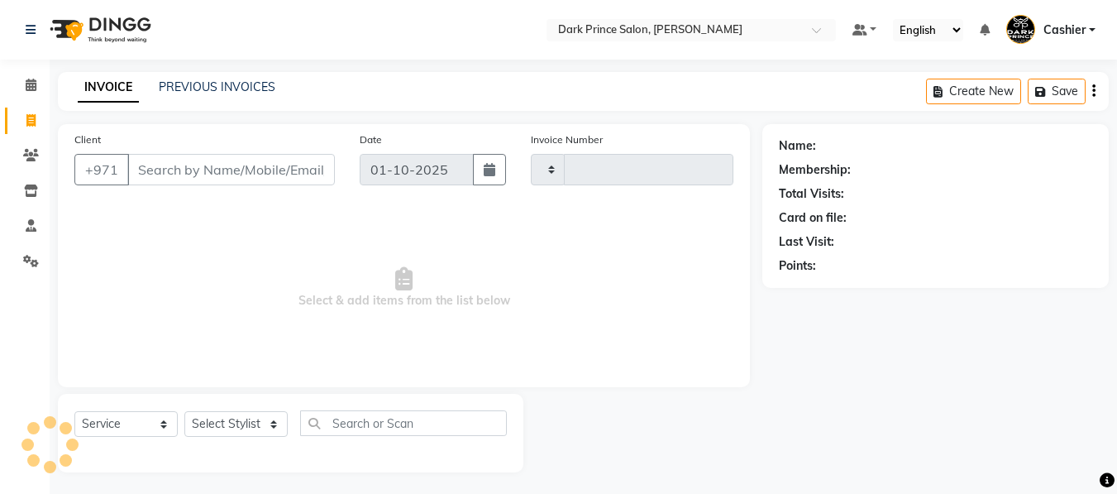
scroll to position [3, 0]
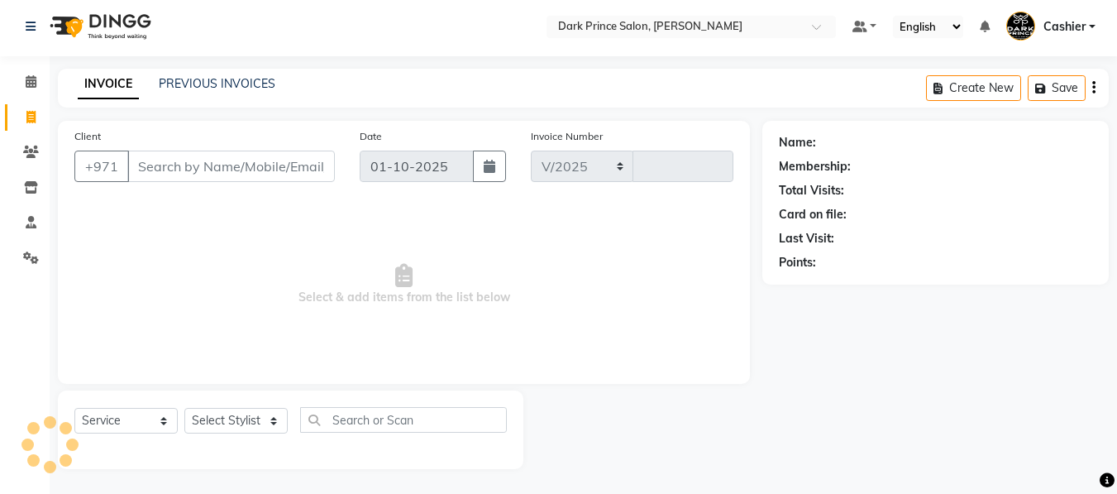
select select "8540"
type input "0599"
